Goal: Task Accomplishment & Management: Manage account settings

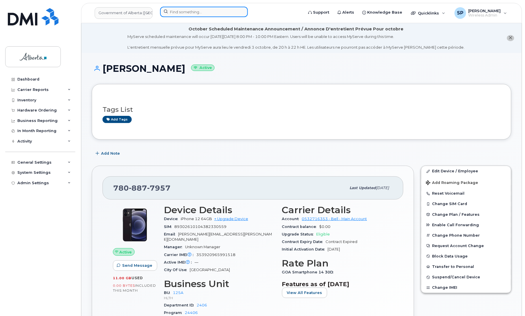
click at [184, 10] on input at bounding box center [204, 12] width 88 height 10
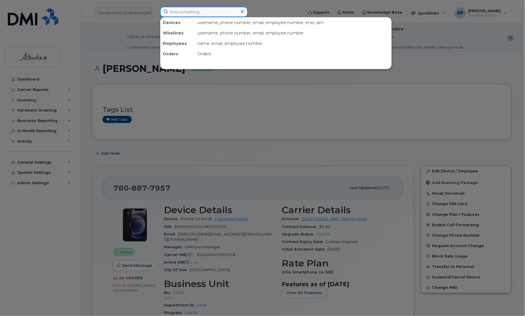
paste input "(587)-336-5744"
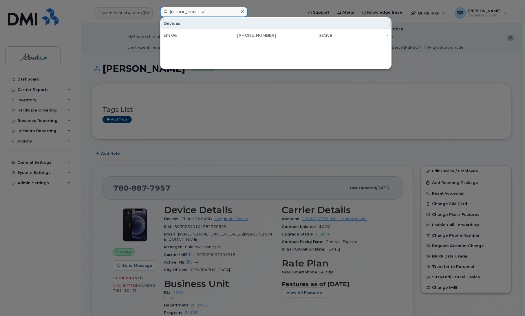
type input "(587)-336-5744"
click at [179, 37] on div "Em 06" at bounding box center [191, 35] width 56 height 6
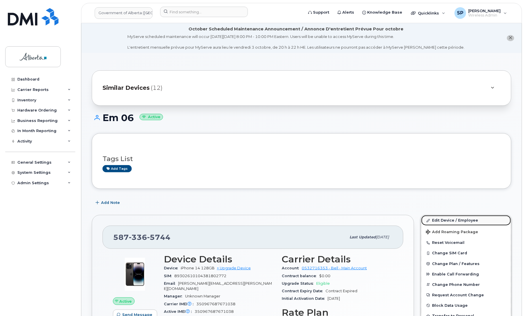
click at [451, 220] on link "Edit Device / Employee" at bounding box center [466, 220] width 90 height 10
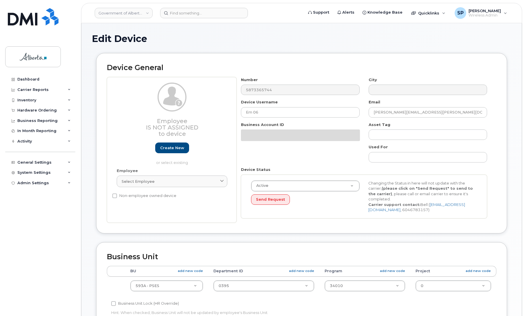
select select "4797682"
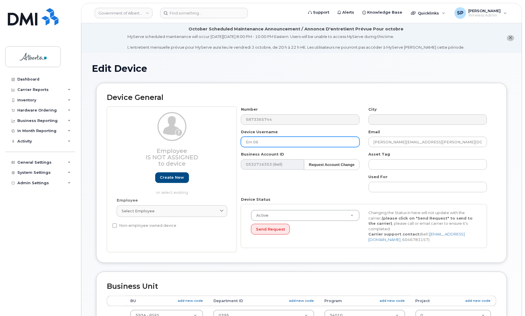
drag, startPoint x: 266, startPoint y: 140, endPoint x: 229, endPoint y: 140, distance: 36.2
click at [229, 140] on div "Employee Is not assigned to device Create new or select existing Employee Selec…" at bounding box center [301, 179] width 389 height 146
type input "Central Monitoring 01"
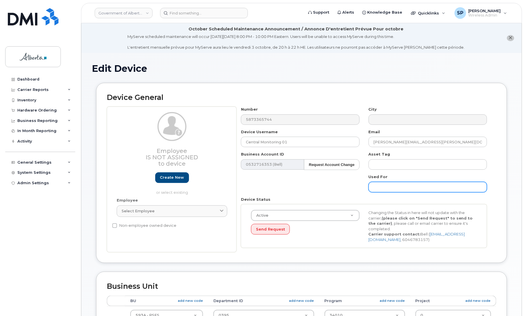
click at [385, 187] on input "text" at bounding box center [427, 187] width 118 height 10
paste input "emp-cmu.i@gov.ab.ca"
type input "emp-cmu.i@gov.ab.ca"
click at [62, 304] on div "Dashboard Carrier Reports Monthly Billing Data Daily Data Pooling Data Behavior…" at bounding box center [40, 190] width 71 height 233
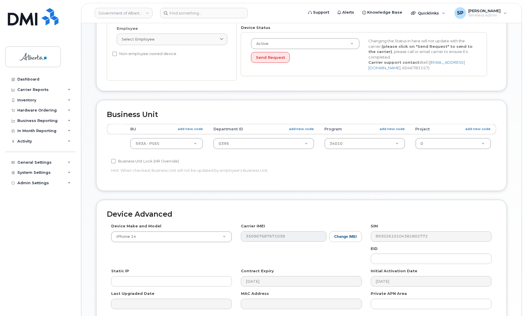
scroll to position [229, 0]
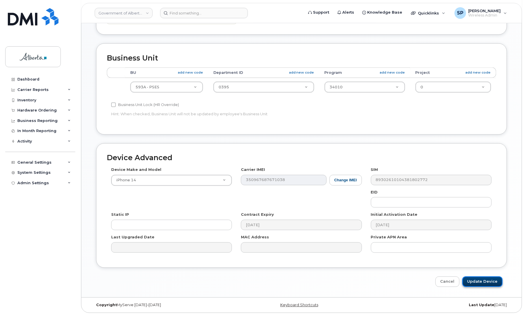
click at [481, 282] on input "Update Device" at bounding box center [482, 281] width 40 height 11
type input "Saving..."
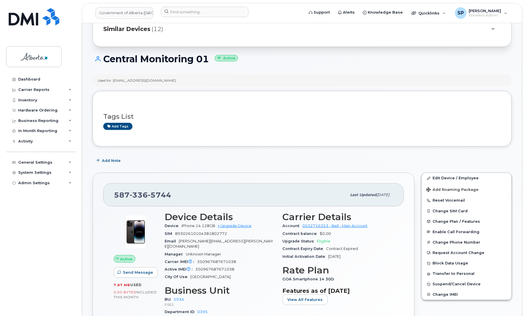
scroll to position [98, 0]
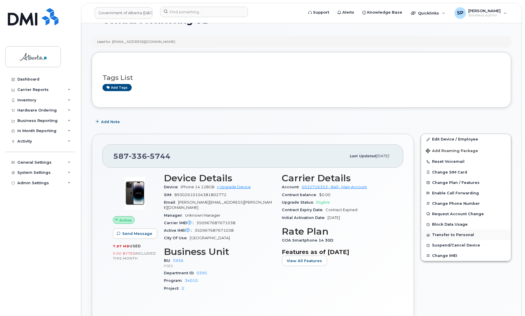
click at [450, 232] on button "Transfer to Personal" at bounding box center [466, 234] width 90 height 10
